Goal: Information Seeking & Learning: Learn about a topic

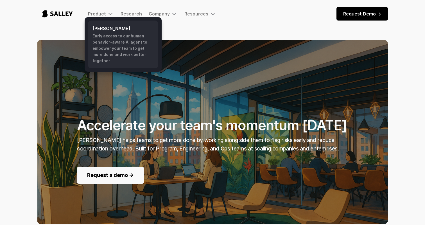
click at [105, 29] on h6 "[PERSON_NAME]" at bounding box center [123, 28] width 61 height 7
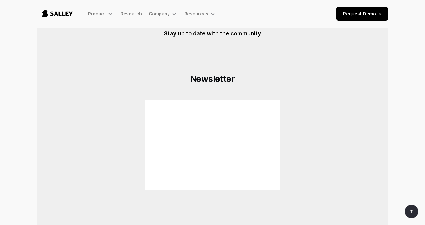
scroll to position [334, 0]
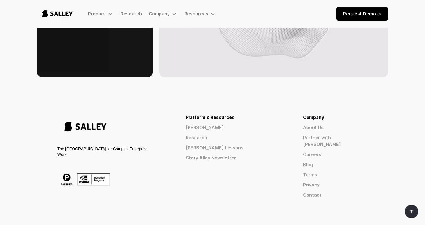
scroll to position [912, 0]
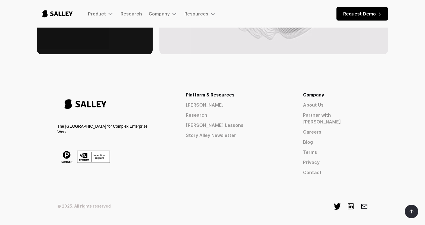
click at [80, 172] on div "The AI Nerve Center for Complex Enterprise Work. Platform & Resources Salley AI…" at bounding box center [212, 147] width 351 height 152
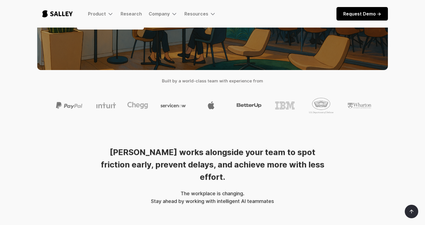
scroll to position [0, 0]
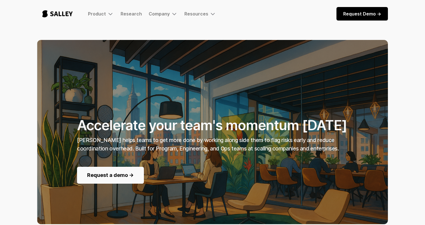
drag, startPoint x: 235, startPoint y: 34, endPoint x: 207, endPoint y: 27, distance: 29.1
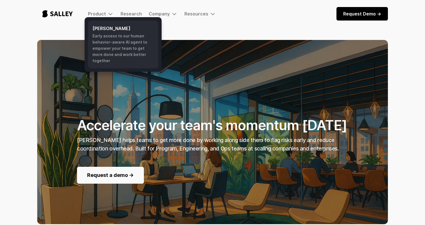
click at [105, 30] on h6 "[PERSON_NAME]" at bounding box center [123, 28] width 61 height 7
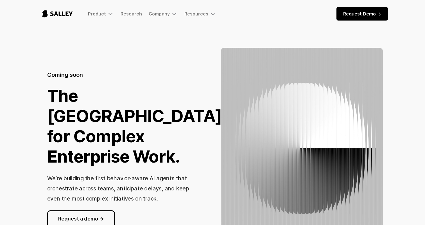
click at [112, 53] on div "Coming soon The [GEOGRAPHIC_DATA] for Complex Enterprise Work. We’re building t…" at bounding box center [212, 149] width 351 height 203
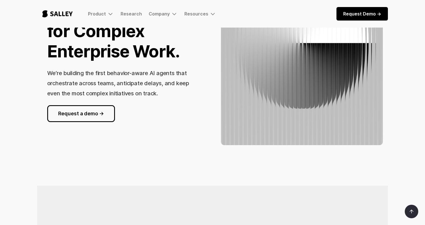
scroll to position [41, 0]
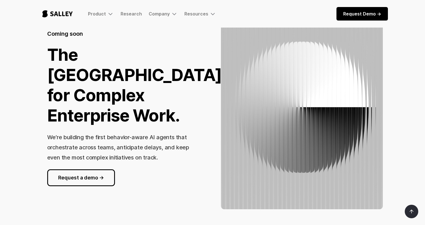
click at [60, 13] on img "home" at bounding box center [57, 14] width 41 height 19
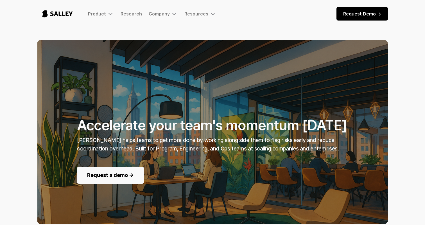
click at [43, 21] on img "home" at bounding box center [57, 14] width 41 height 19
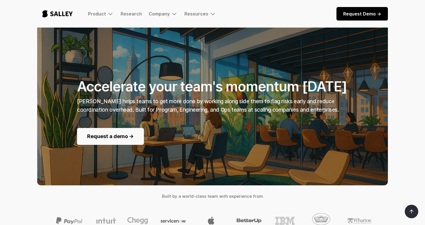
click at [33, 126] on div "Accelerate your team's momentum [DATE] [PERSON_NAME] helps teams to get more do…" at bounding box center [212, 119] width 365 height 237
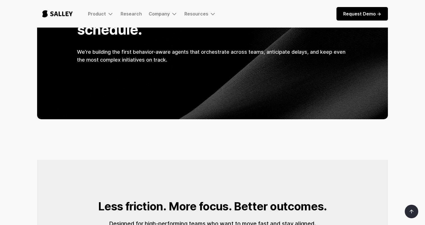
scroll to position [607, 0]
